Goal: Information Seeking & Learning: Find specific page/section

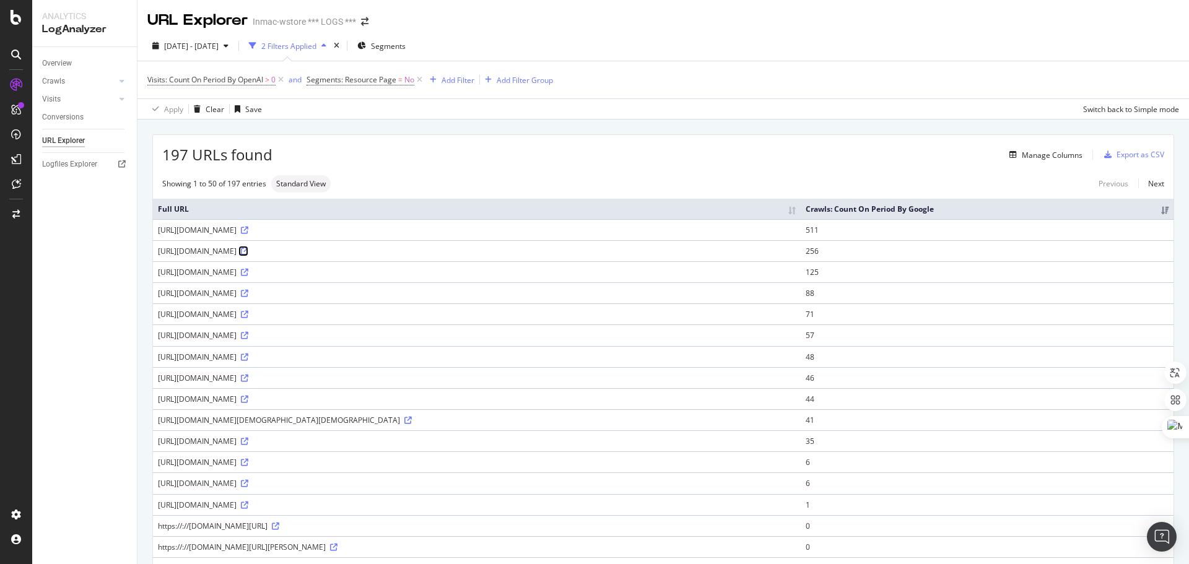
click at [248, 255] on icon at bounding box center [244, 251] width 7 height 7
drag, startPoint x: 155, startPoint y: 286, endPoint x: 423, endPoint y: 278, distance: 268.4
click at [423, 278] on td "https://www.inmac-wstore.com/licences-et-abonnements-logiciels/c1283.htm" at bounding box center [477, 271] width 648 height 21
copy div "https://www.inmac-wstore.com/licences-et-abonnements-logiciels/c1283.htm"
